Goal: Check status: Check status

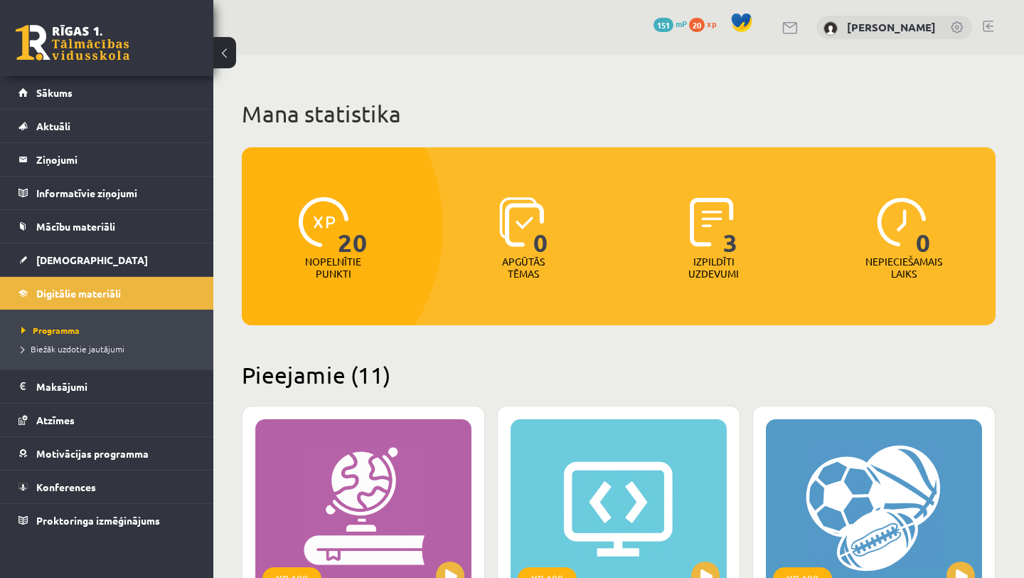
scroll to position [83, 0]
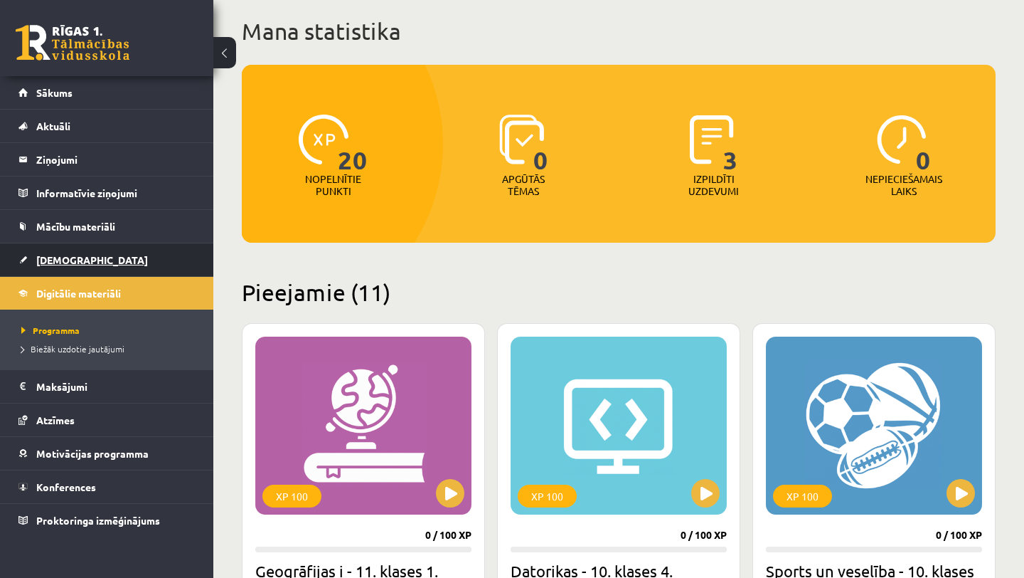
click at [134, 250] on link "[DEMOGRAPHIC_DATA]" at bounding box center [106, 259] width 177 height 33
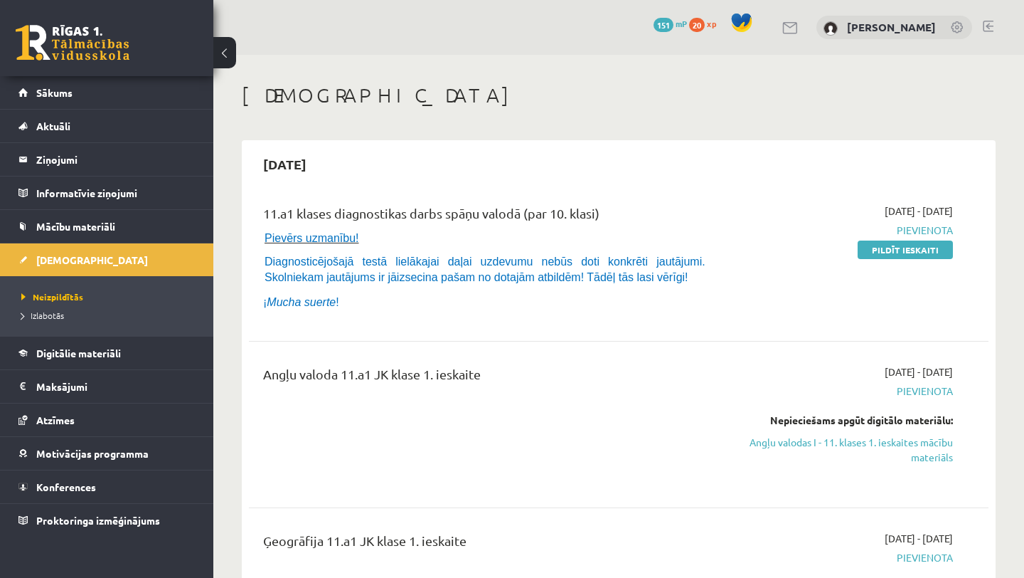
click at [56, 316] on span "Izlabotās" at bounding box center [42, 314] width 43 height 11
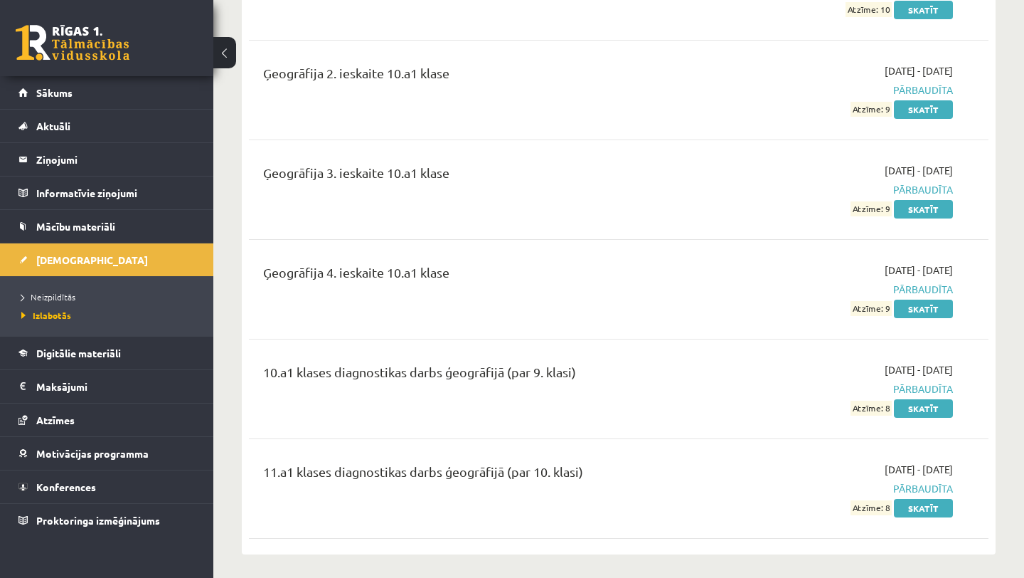
scroll to position [2978, 0]
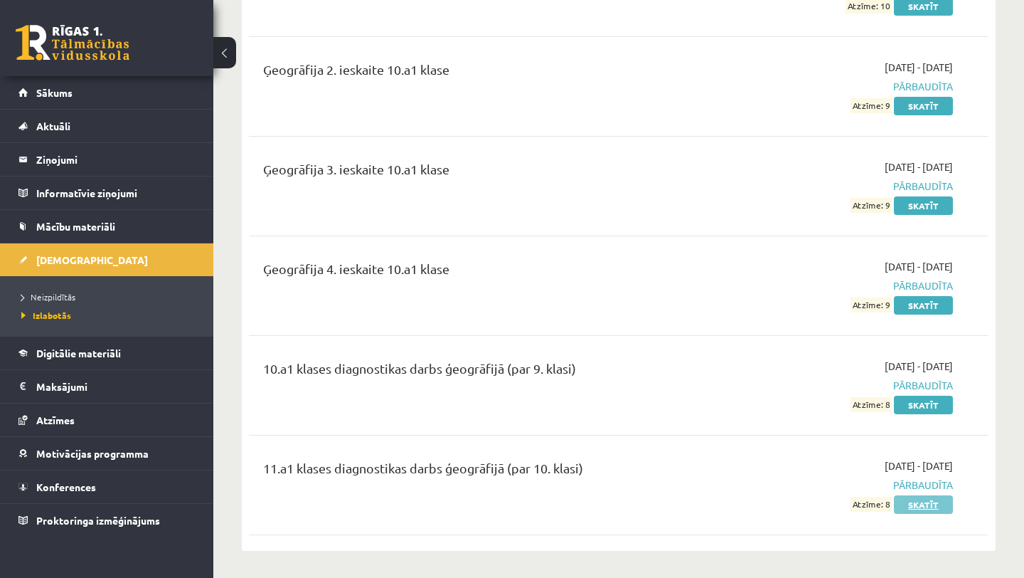
click at [922, 495] on link "Skatīt" at bounding box center [923, 504] width 59 height 18
click at [920, 495] on link "Skatīt" at bounding box center [923, 504] width 59 height 18
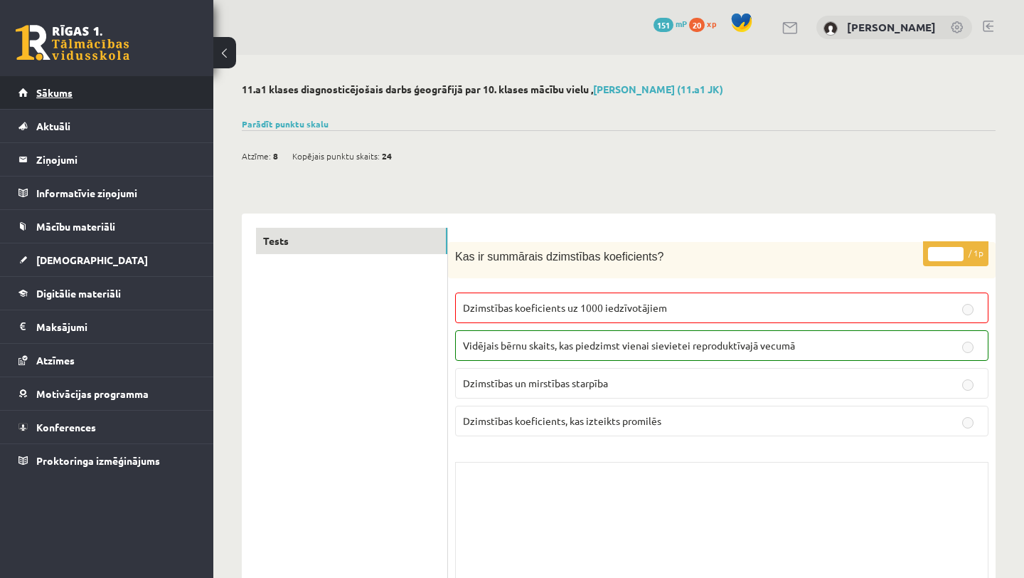
click at [188, 87] on link "Sākums" at bounding box center [106, 92] width 177 height 33
